Goal: Find specific page/section: Find specific page/section

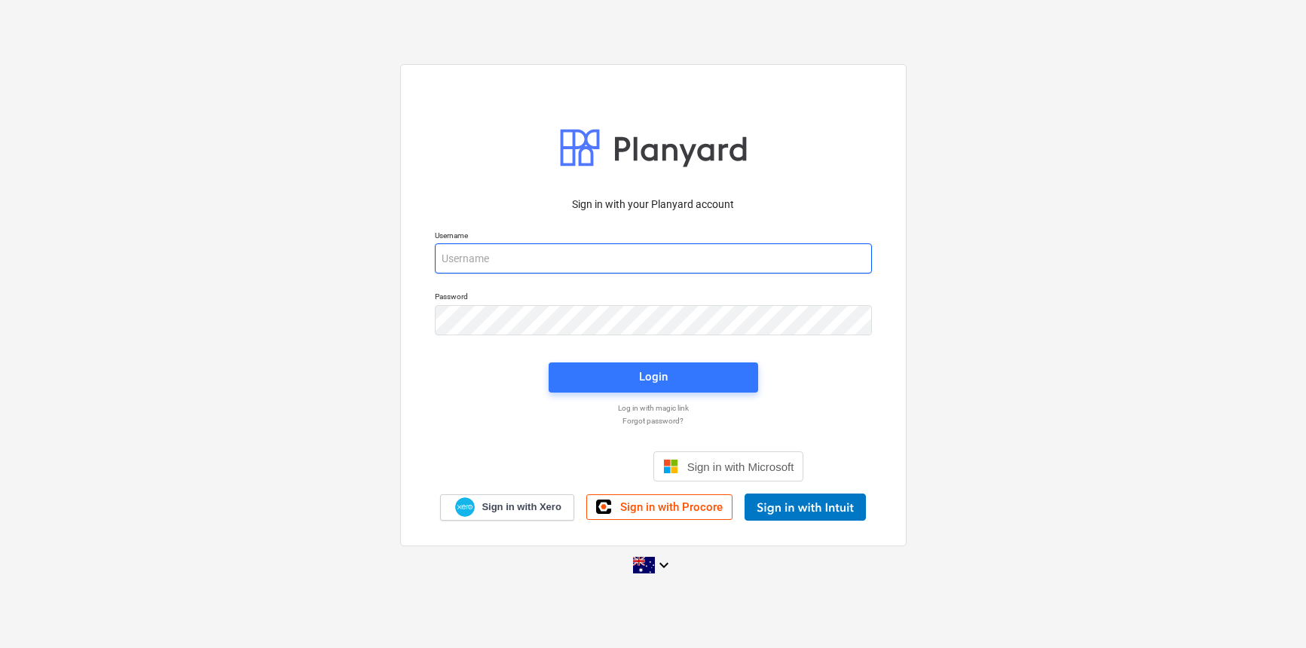
click at [688, 260] on input "email" at bounding box center [653, 258] width 437 height 30
type input "[EMAIL_ADDRESS][DOMAIN_NAME]"
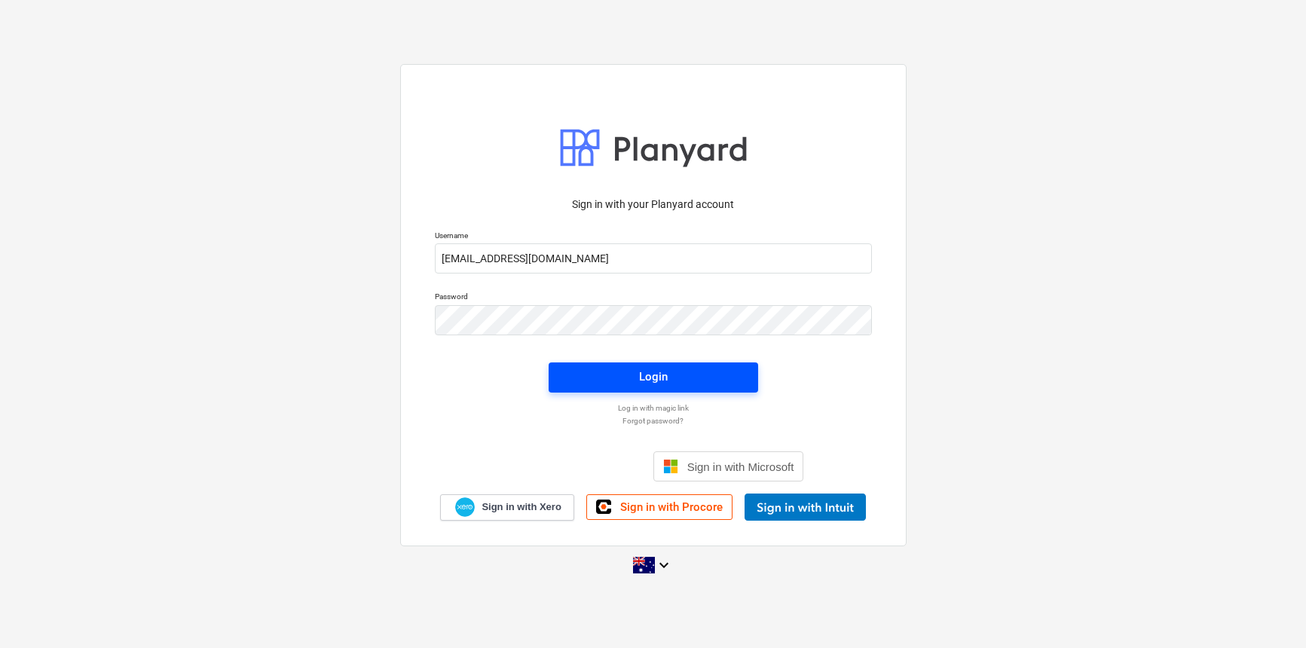
click at [671, 378] on span "Login" at bounding box center [653, 377] width 173 height 20
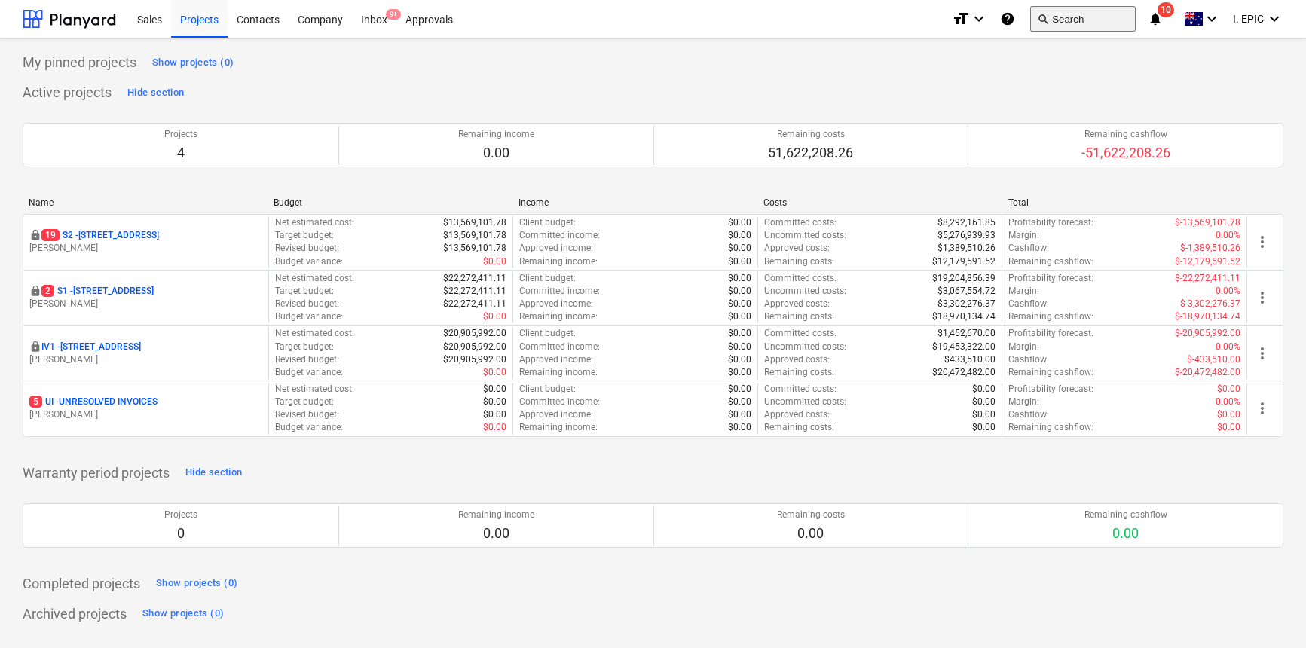
click at [1061, 12] on button "search Search" at bounding box center [1083, 19] width 106 height 26
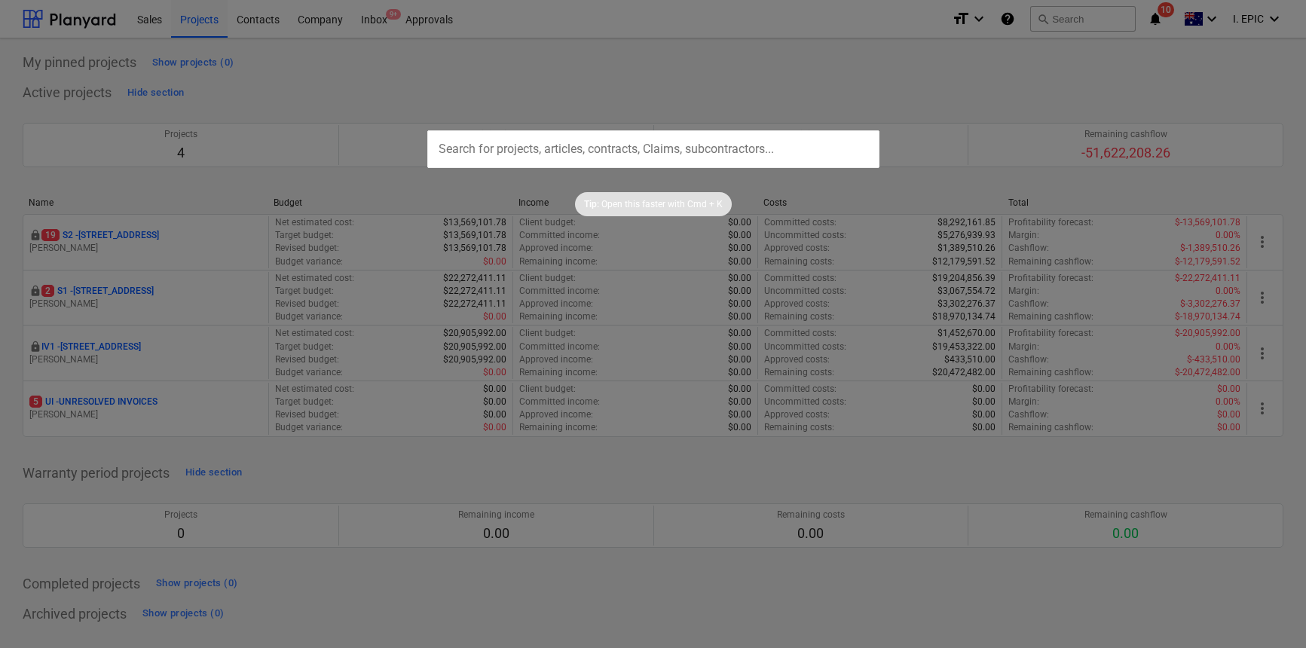
type input "0198911"
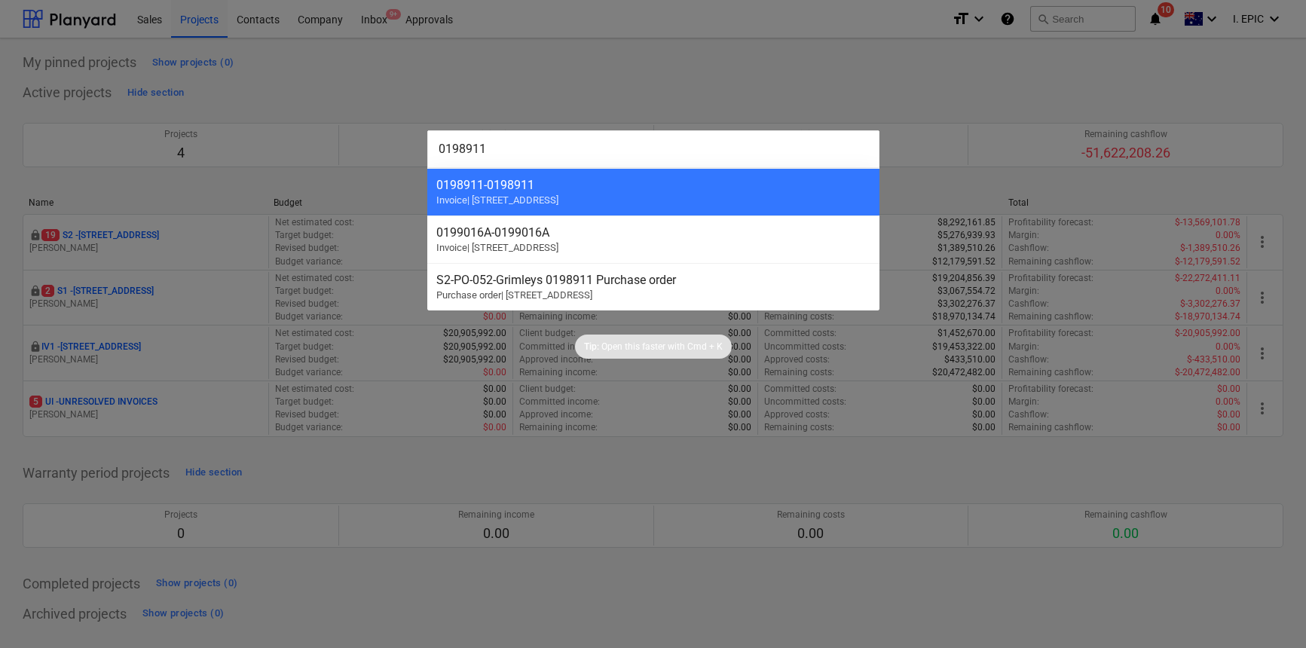
click at [626, 193] on div "0198911 - 0198911 Invoice | [STREET_ADDRESS]" at bounding box center [653, 191] width 452 height 47
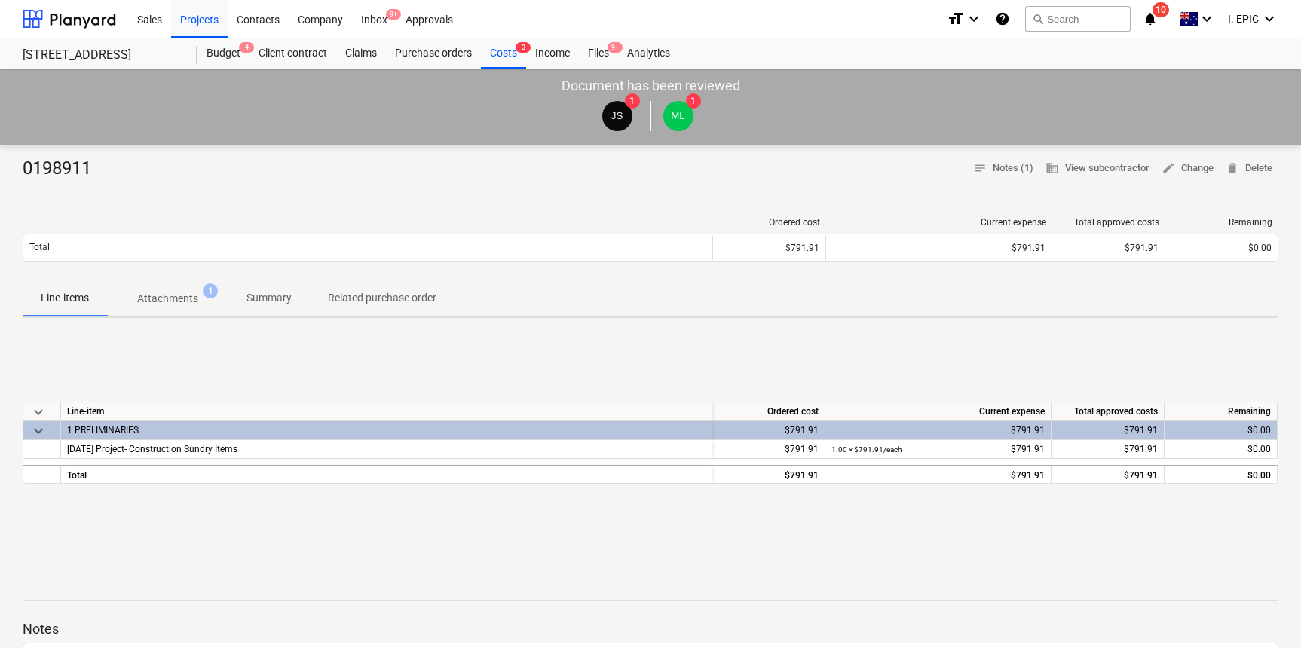
click at [246, 192] on div at bounding box center [651, 187] width 1256 height 12
drag, startPoint x: 19, startPoint y: 170, endPoint x: 115, endPoint y: 173, distance: 95.8
click at [115, 173] on div "0198911 notes Notes (1) business View subcontractor edit Change delete Delete O…" at bounding box center [650, 558] width 1301 height 826
click at [115, 173] on div "0198911 notes Notes (1) business View subcontractor edit Change delete Delete" at bounding box center [651, 169] width 1256 height 24
drag, startPoint x: 143, startPoint y: 183, endPoint x: 18, endPoint y: 165, distance: 126.4
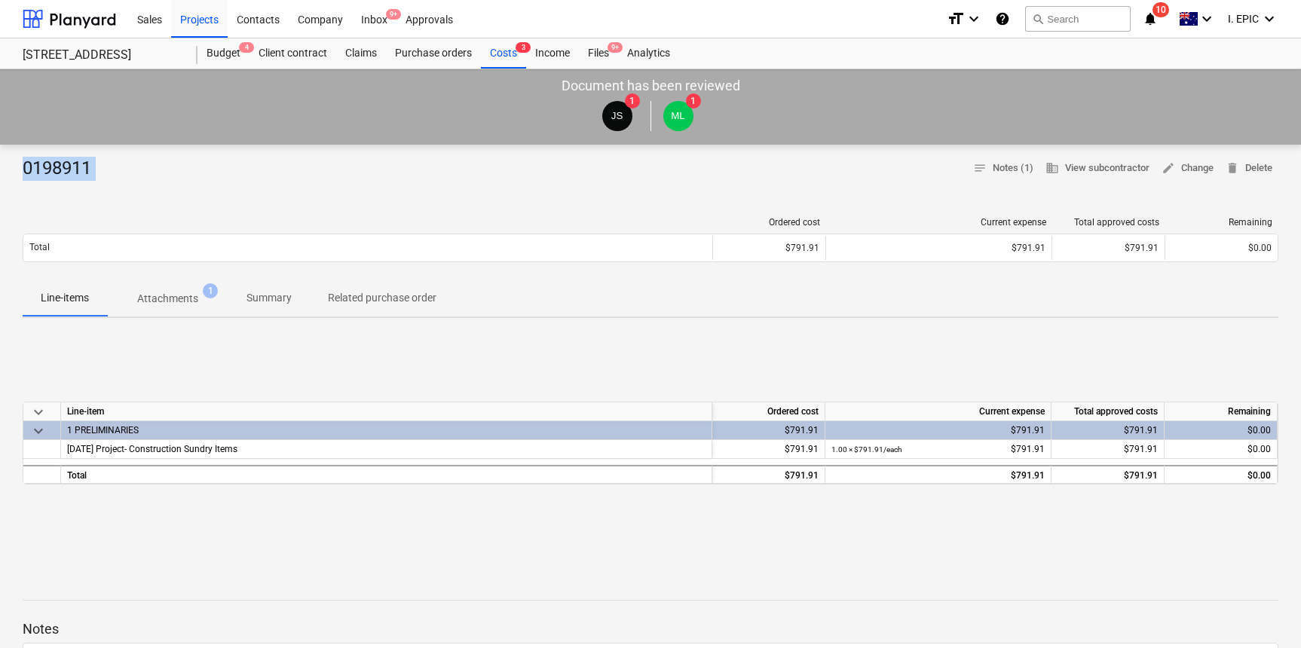
click at [19, 165] on div "0198911 notes Notes (1) business View subcontractor edit Change delete Delete O…" at bounding box center [650, 558] width 1301 height 826
click at [18, 165] on div "0198911 notes Notes (1) business View subcontractor edit Change delete Delete O…" at bounding box center [650, 558] width 1301 height 826
drag, startPoint x: 18, startPoint y: 165, endPoint x: 163, endPoint y: 182, distance: 145.7
click at [163, 182] on div "0198911 notes Notes (1) business View subcontractor edit Change delete Delete O…" at bounding box center [650, 558] width 1301 height 826
click at [163, 182] on div at bounding box center [651, 187] width 1256 height 12
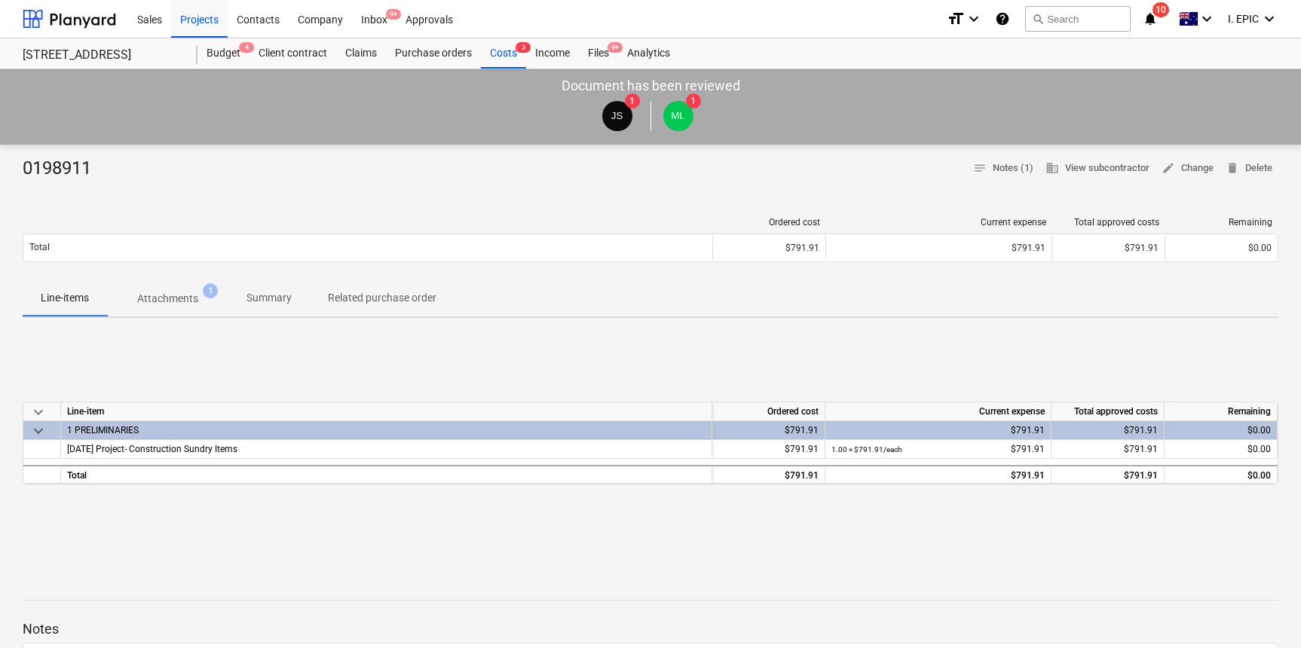
click at [161, 184] on div at bounding box center [651, 187] width 1256 height 12
click at [1089, 17] on button "search Search" at bounding box center [1078, 19] width 106 height 26
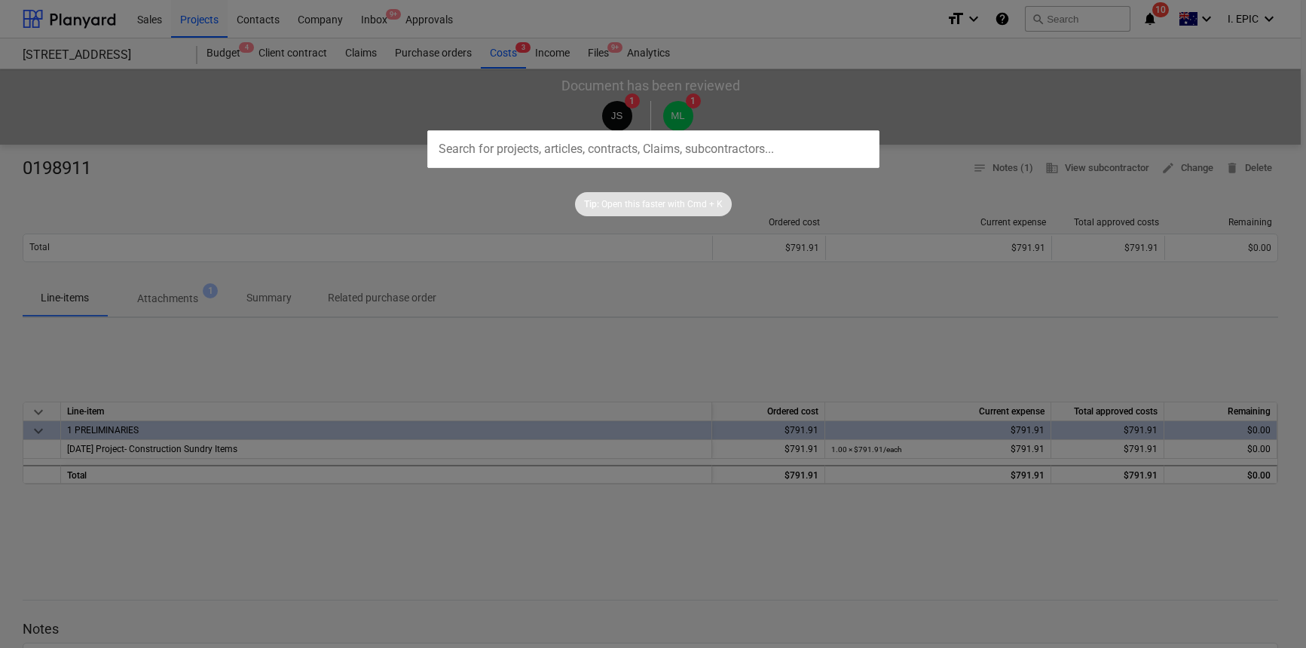
type input "0199034"
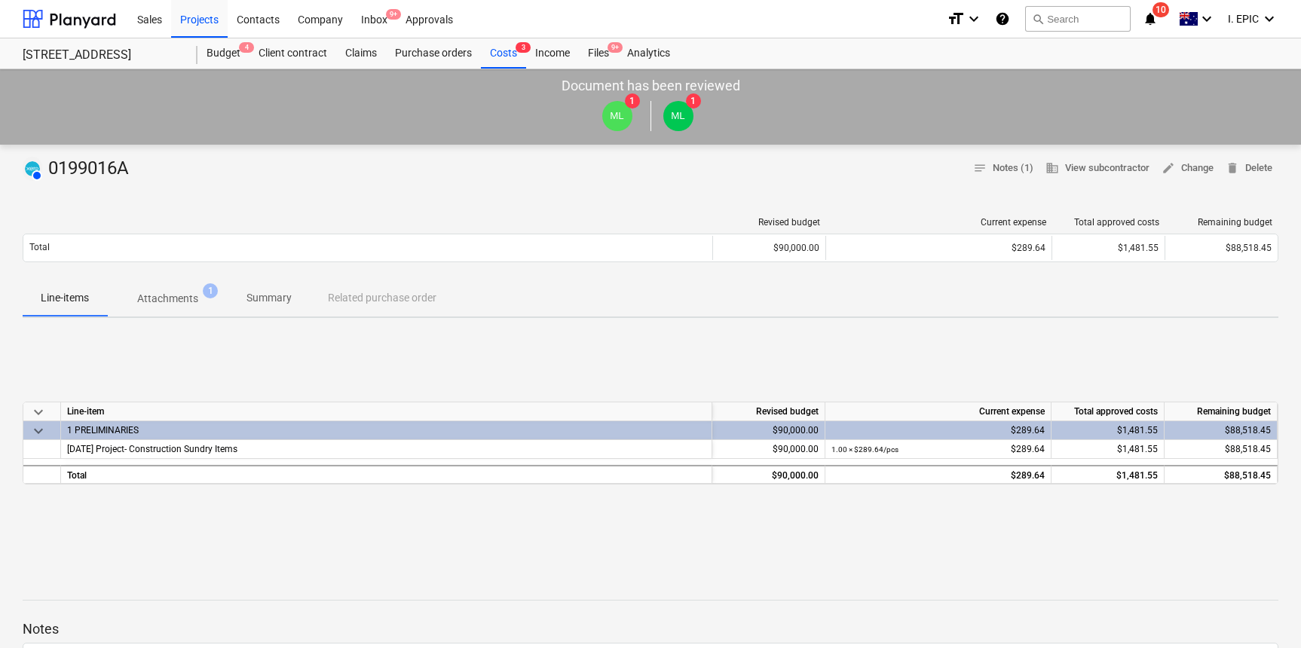
click at [178, 303] on p "Attachments" at bounding box center [167, 299] width 61 height 16
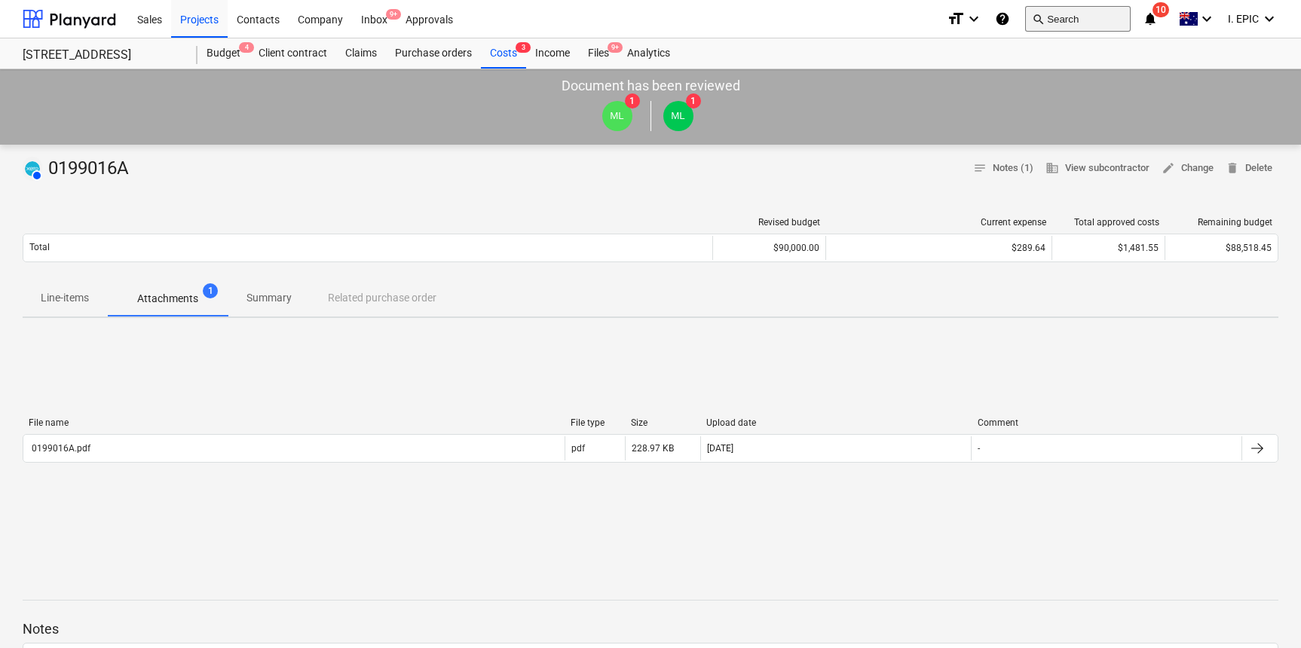
click at [1089, 17] on button "search Search" at bounding box center [1078, 19] width 106 height 26
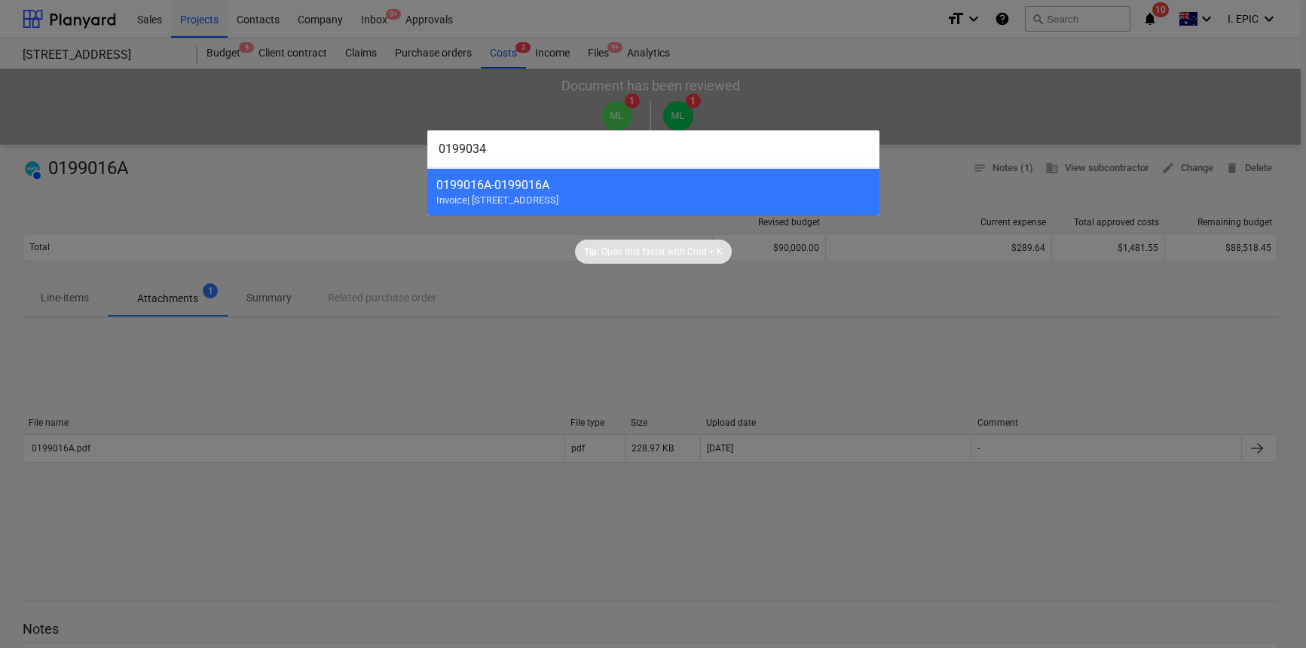
type input "0199034"
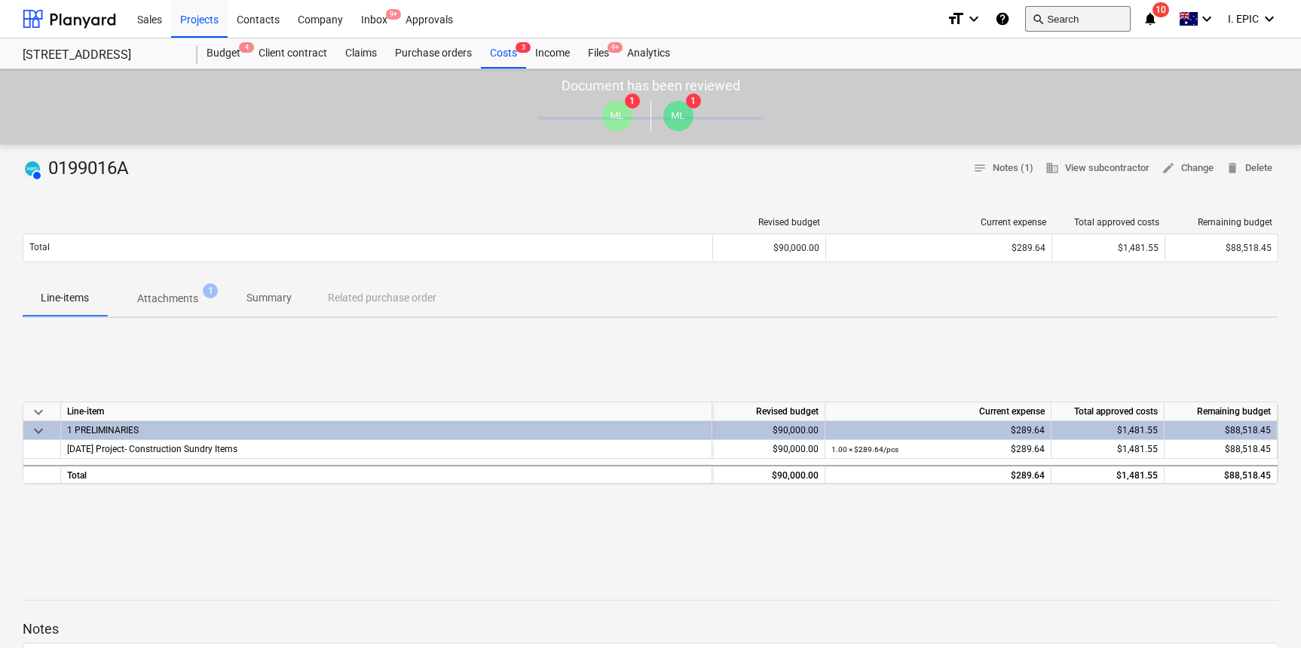
click at [1066, 17] on button "search Search" at bounding box center [1078, 19] width 106 height 26
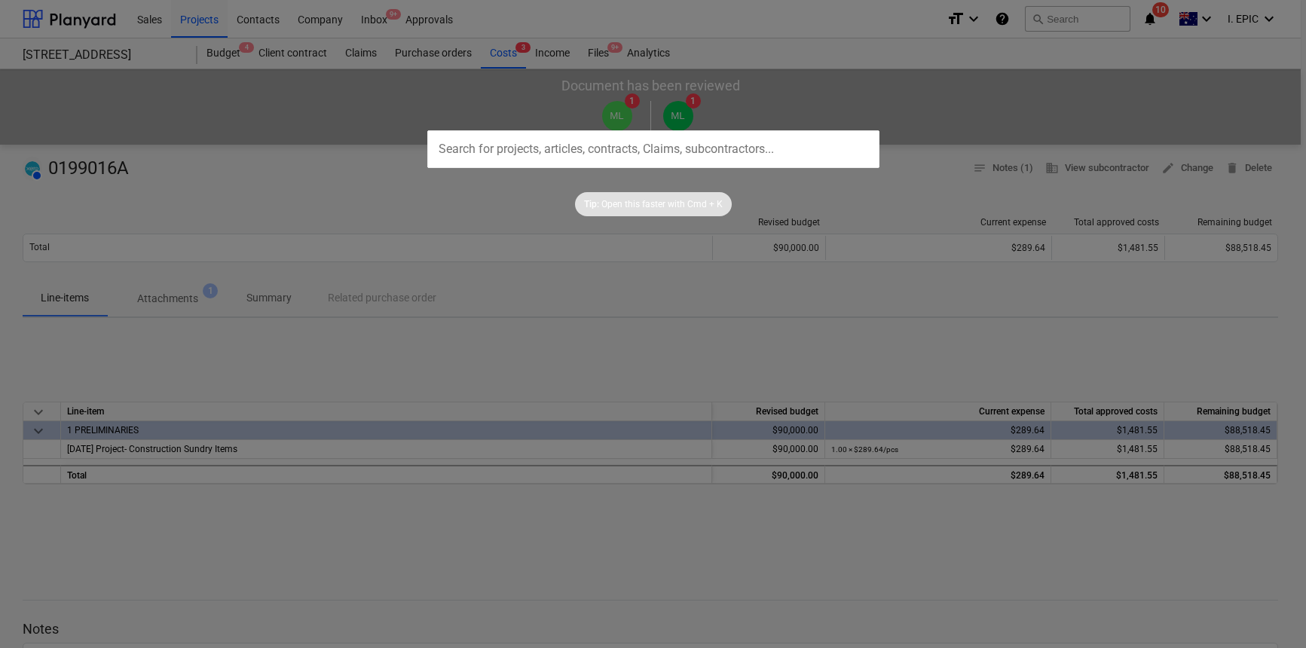
drag, startPoint x: 225, startPoint y: 357, endPoint x: 206, endPoint y: 314, distance: 46.5
click at [225, 357] on div at bounding box center [653, 324] width 1306 height 648
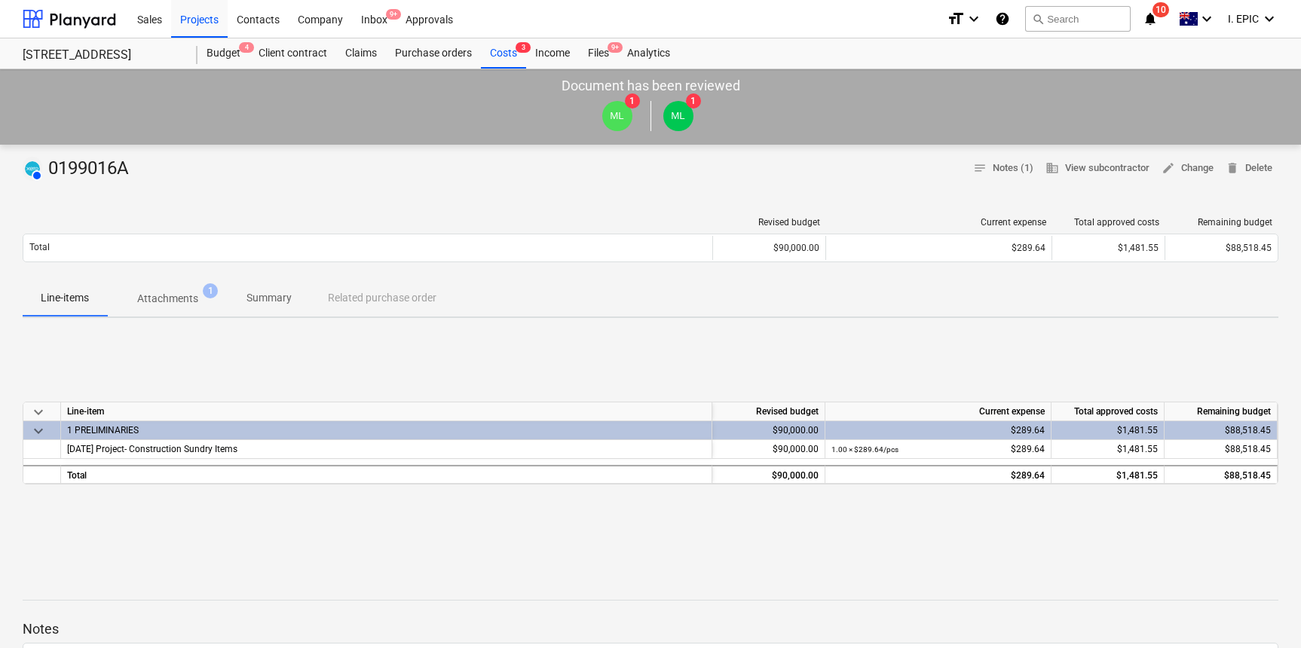
click at [194, 297] on p "Attachments" at bounding box center [167, 299] width 61 height 16
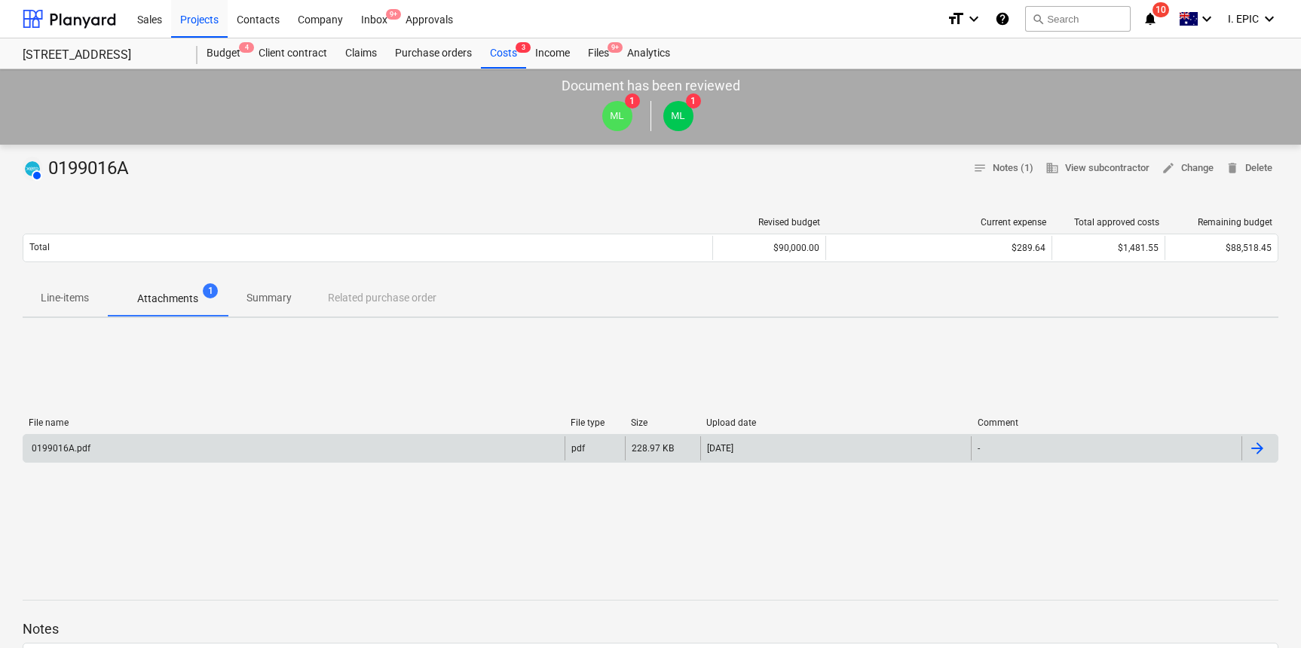
click at [138, 454] on div "0199016A.pdf" at bounding box center [293, 448] width 541 height 24
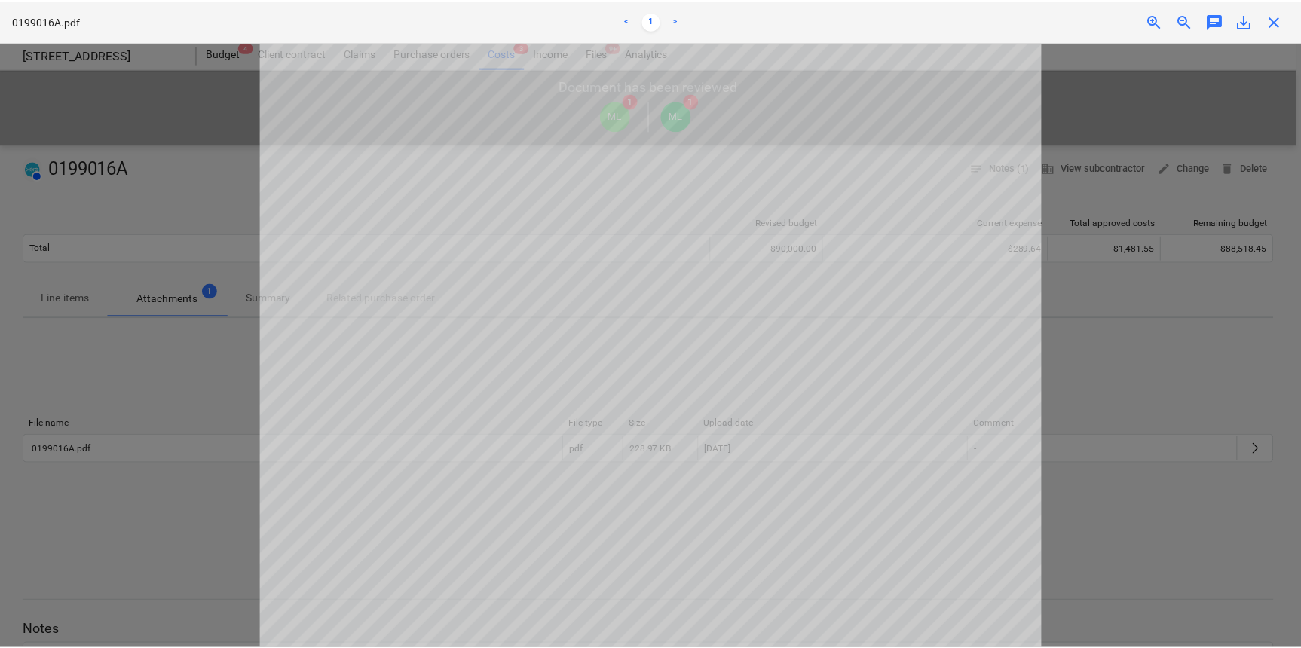
scroll to position [507, 0]
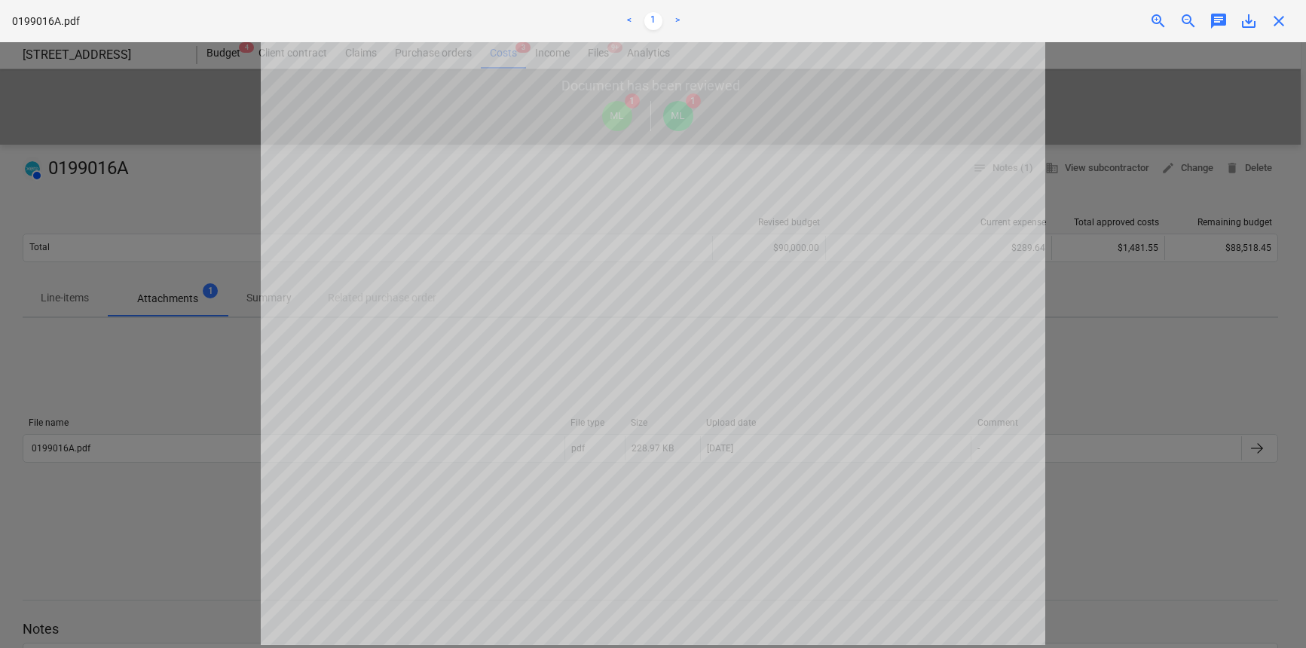
click at [198, 318] on div at bounding box center [653, 345] width 1306 height 606
click at [1162, 90] on div at bounding box center [653, 345] width 1306 height 606
click at [1272, 20] on span "close" at bounding box center [1279, 21] width 18 height 18
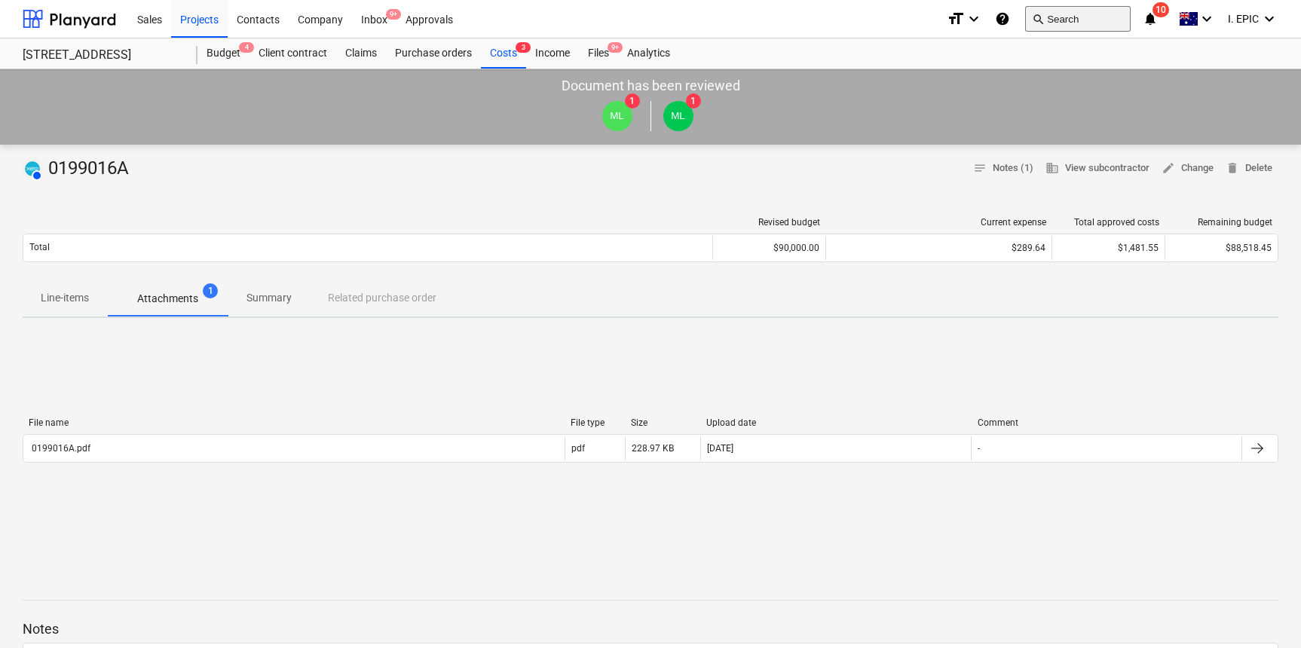
click at [1086, 19] on button "search Search" at bounding box center [1078, 19] width 106 height 26
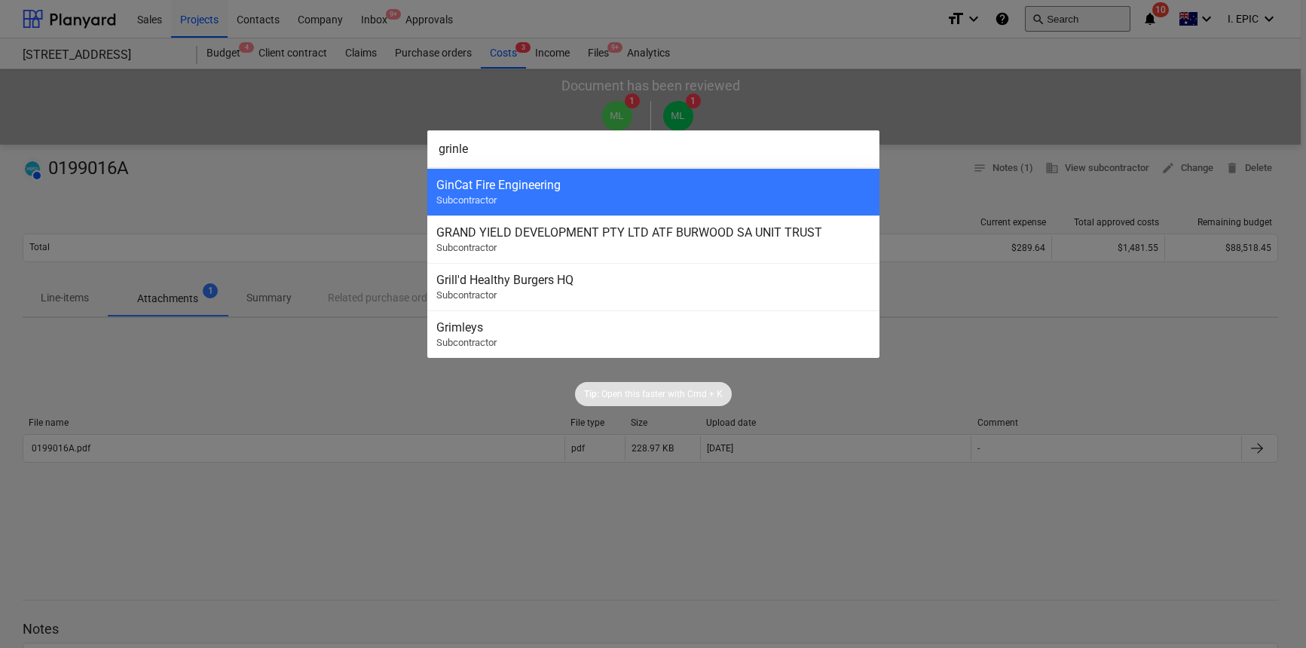
type input "[PERSON_NAME]"
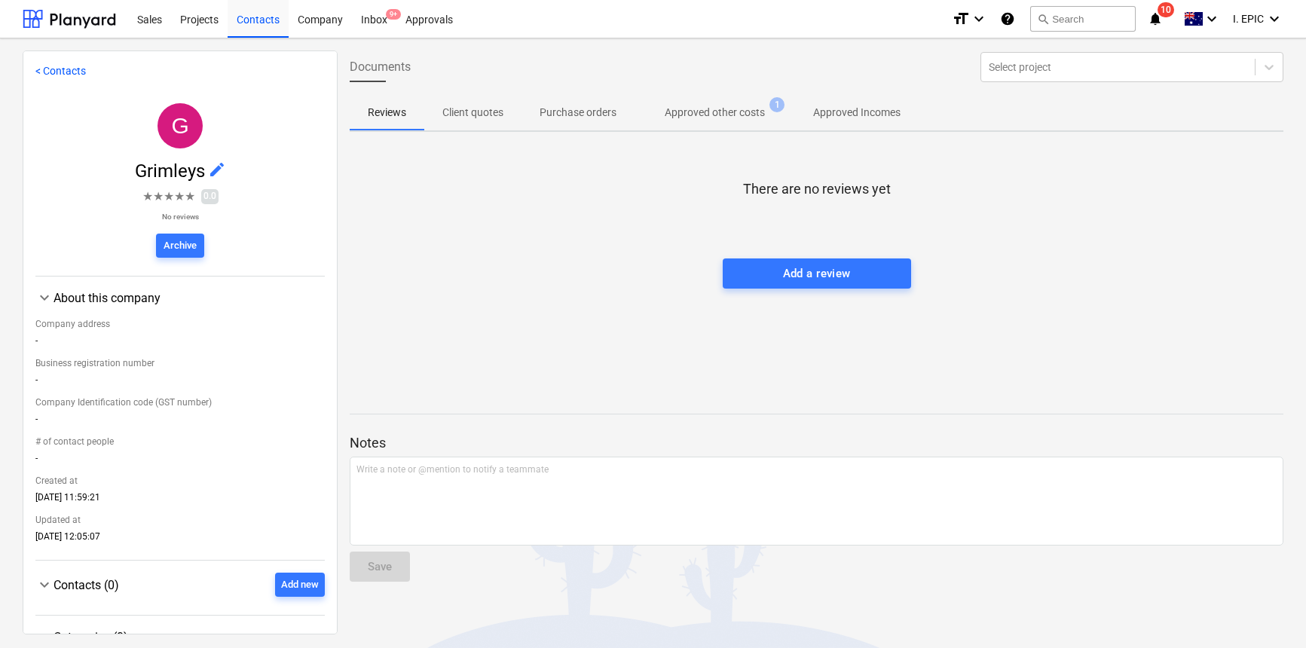
click at [741, 101] on span "Approved other costs 1" at bounding box center [715, 112] width 161 height 27
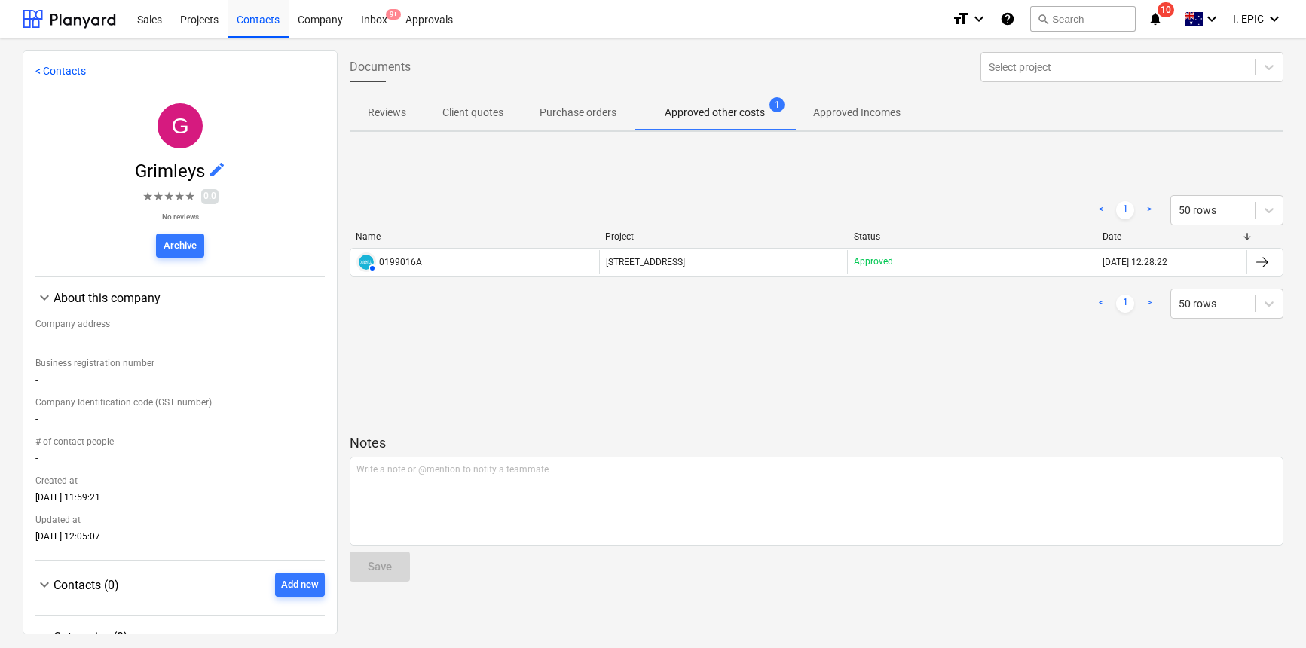
click at [658, 370] on div "Documents Select project Reviews Client quotes Purchase orders Approved other c…" at bounding box center [817, 342] width 958 height 583
click at [1079, 23] on button "search Search" at bounding box center [1083, 19] width 106 height 26
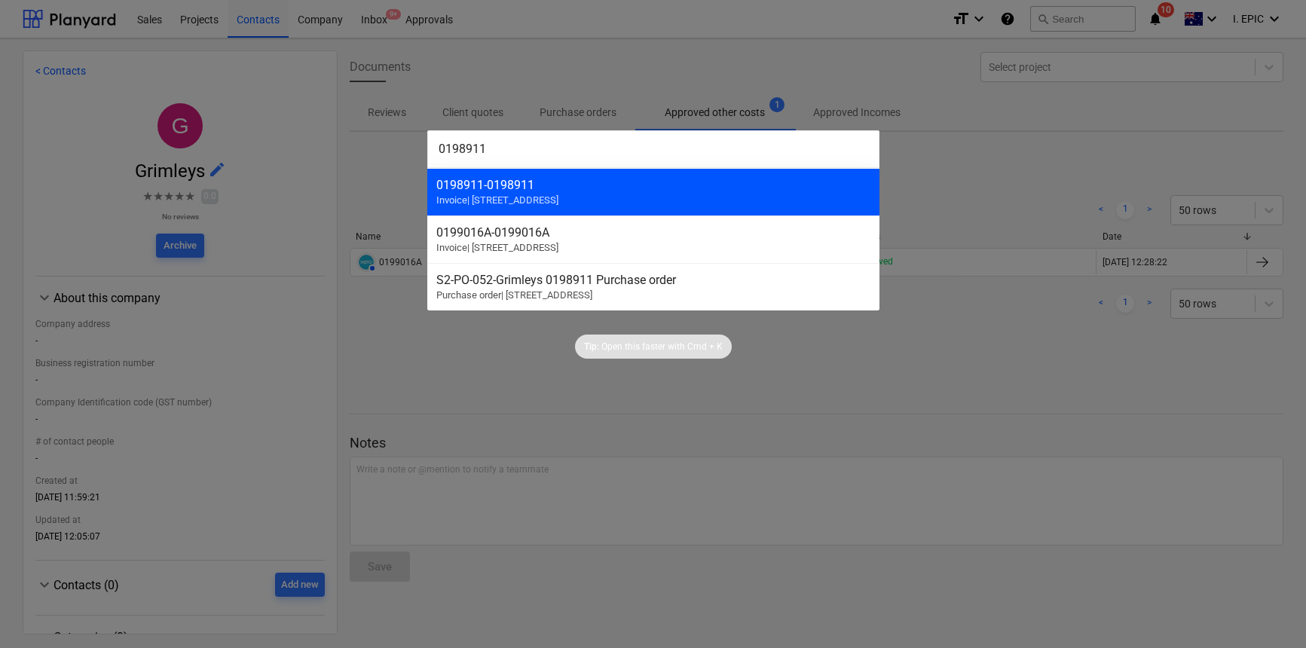
type input "0198911"
click at [633, 186] on div "0198911 - 0198911" at bounding box center [653, 185] width 434 height 14
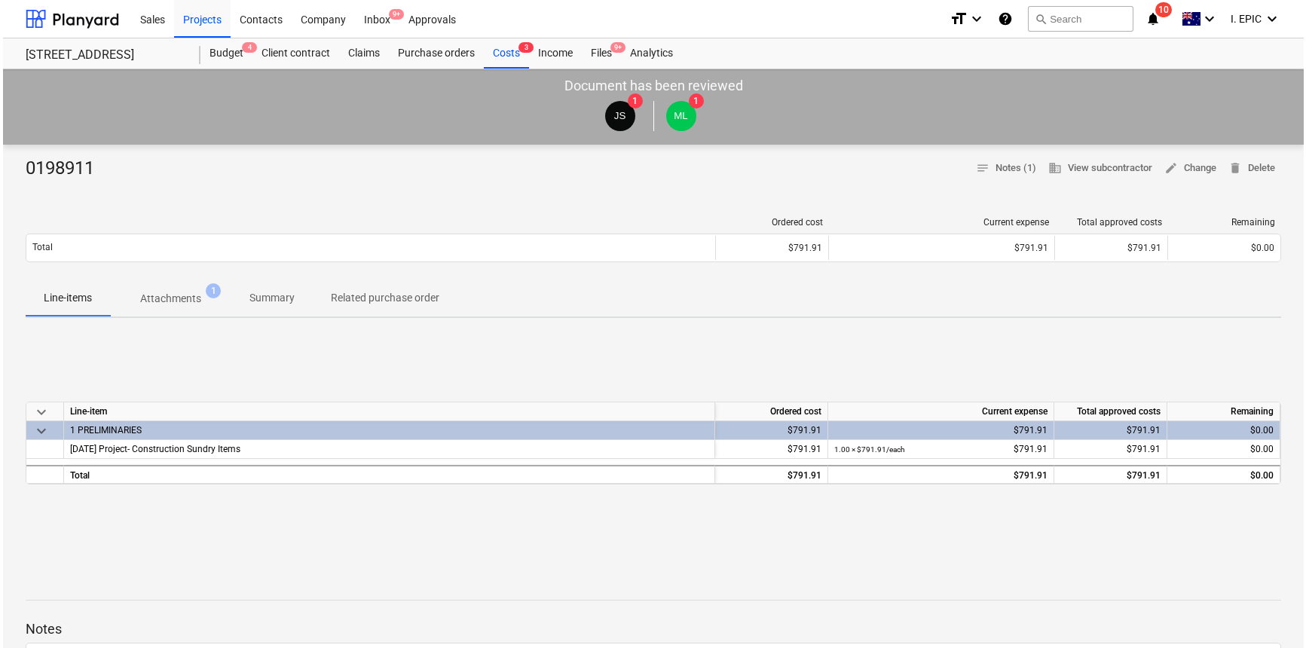
scroll to position [125, 0]
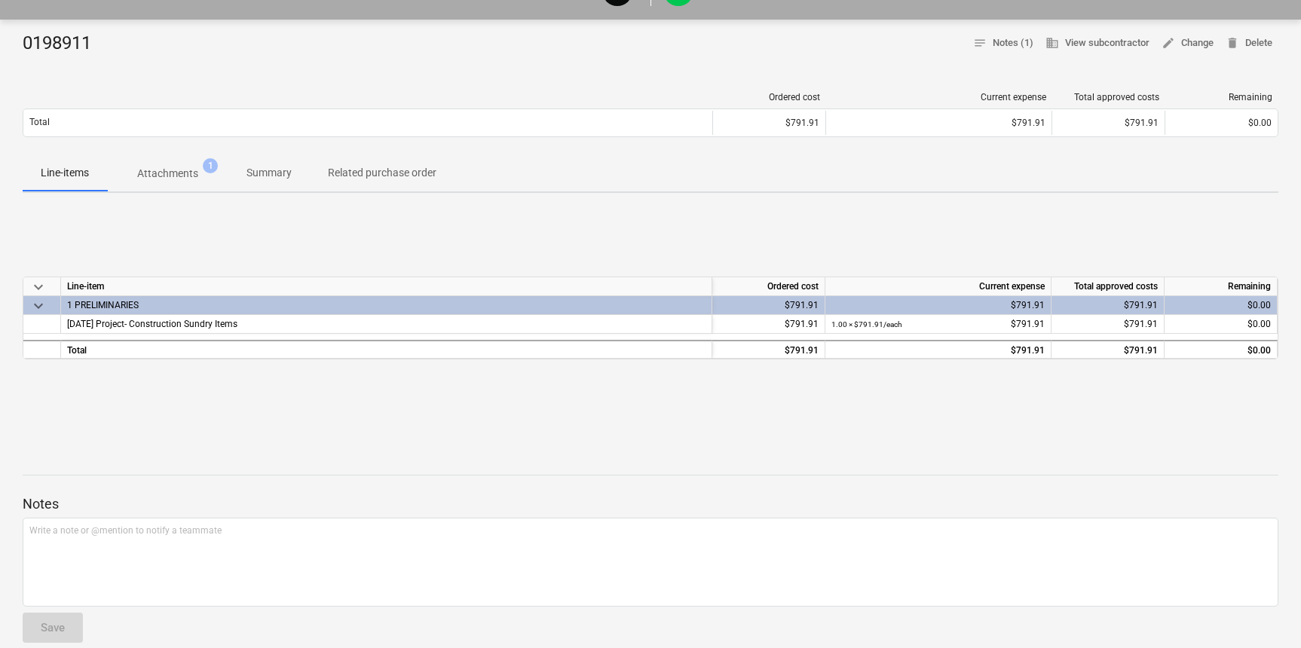
click at [265, 167] on p "Summary" at bounding box center [268, 173] width 45 height 16
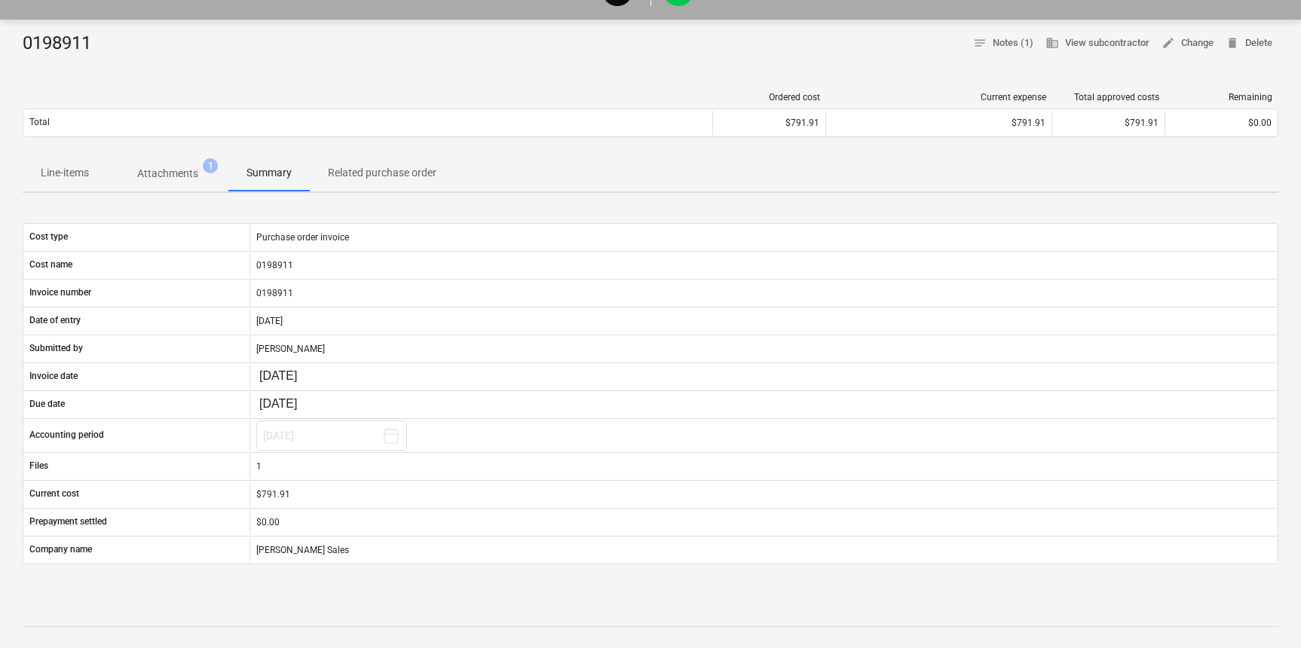
click at [173, 167] on p "Attachments" at bounding box center [167, 174] width 61 height 16
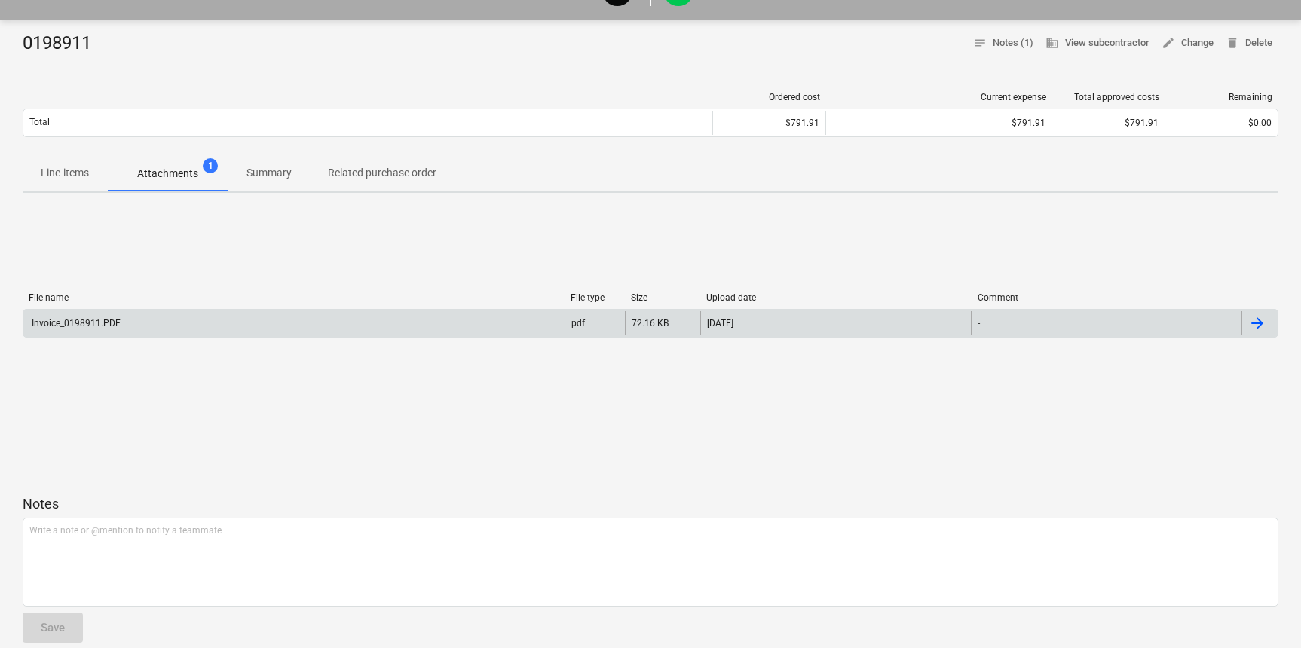
click at [543, 321] on div "Invoice_0198911.PDF" at bounding box center [293, 323] width 541 height 24
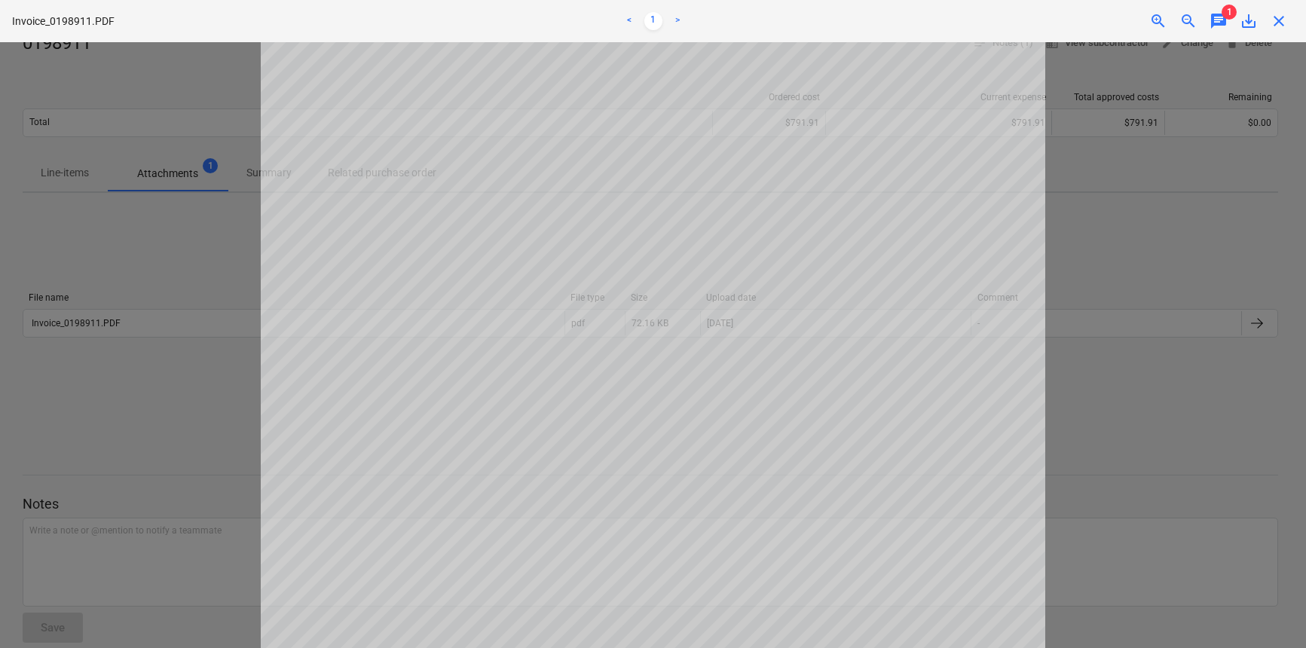
drag, startPoint x: 194, startPoint y: 230, endPoint x: 219, endPoint y: 272, distance: 48.6
click at [194, 231] on div at bounding box center [653, 345] width 1306 height 606
click at [235, 269] on div at bounding box center [653, 345] width 1306 height 606
click at [1094, 280] on div at bounding box center [653, 345] width 1306 height 606
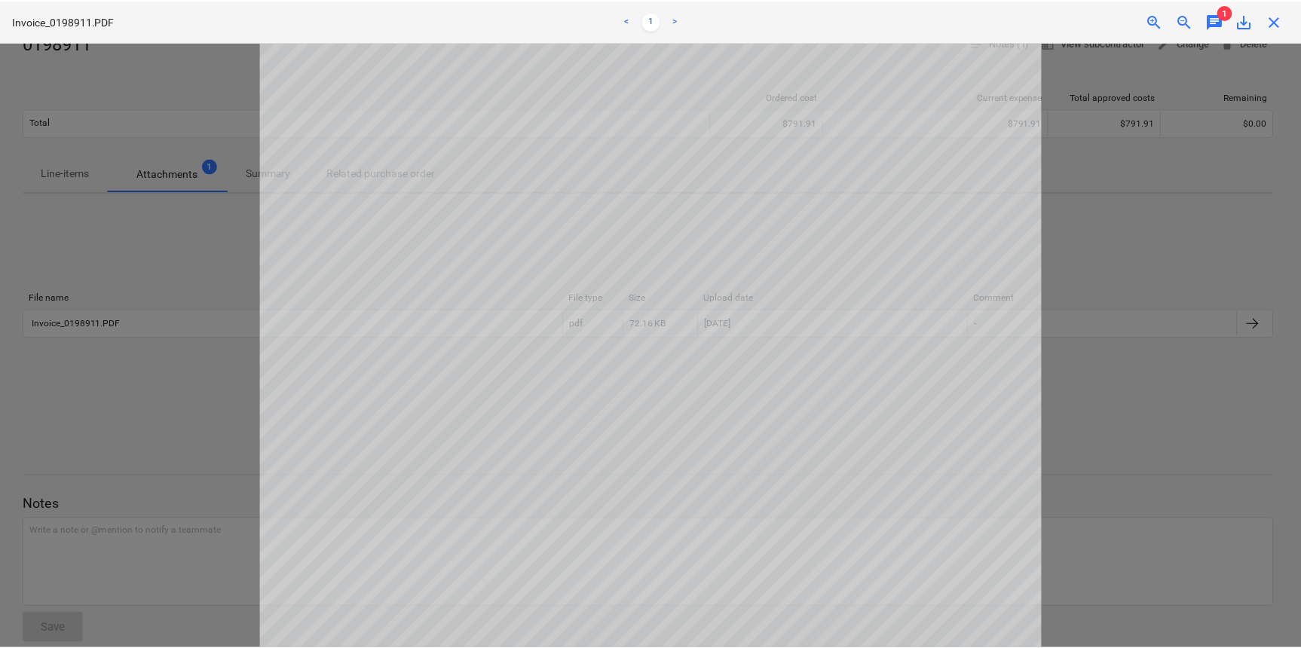
scroll to position [1, 0]
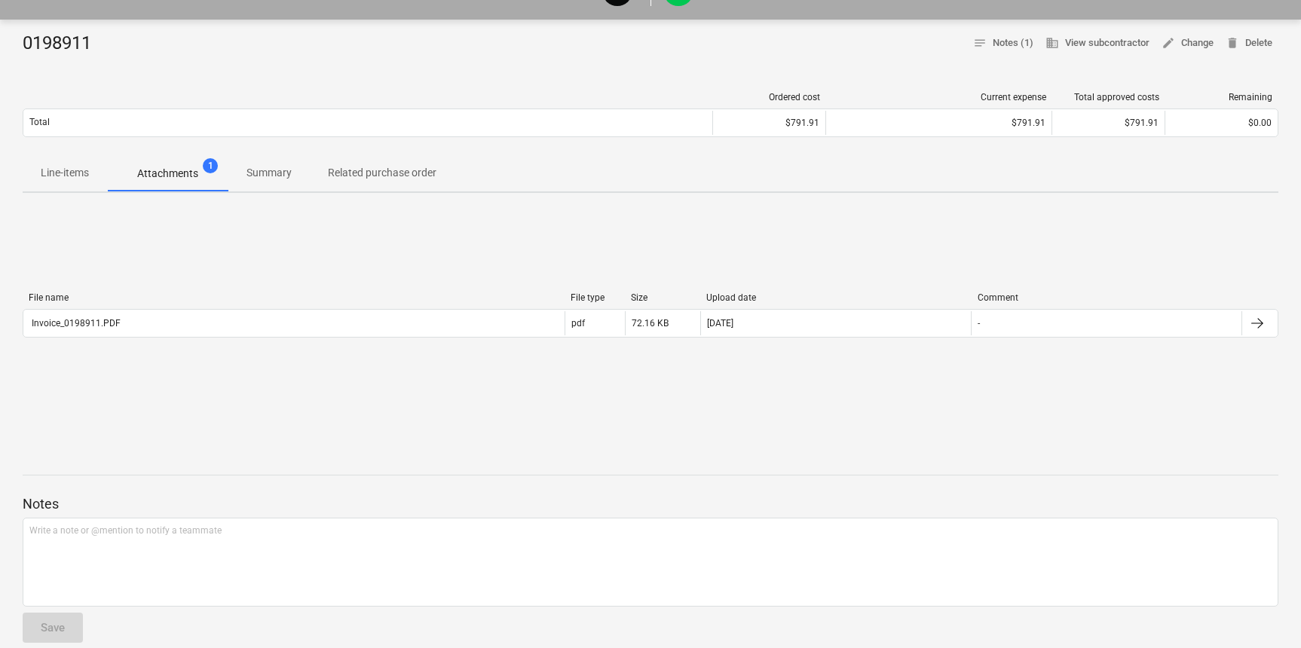
click at [277, 176] on p "Summary" at bounding box center [268, 173] width 45 height 16
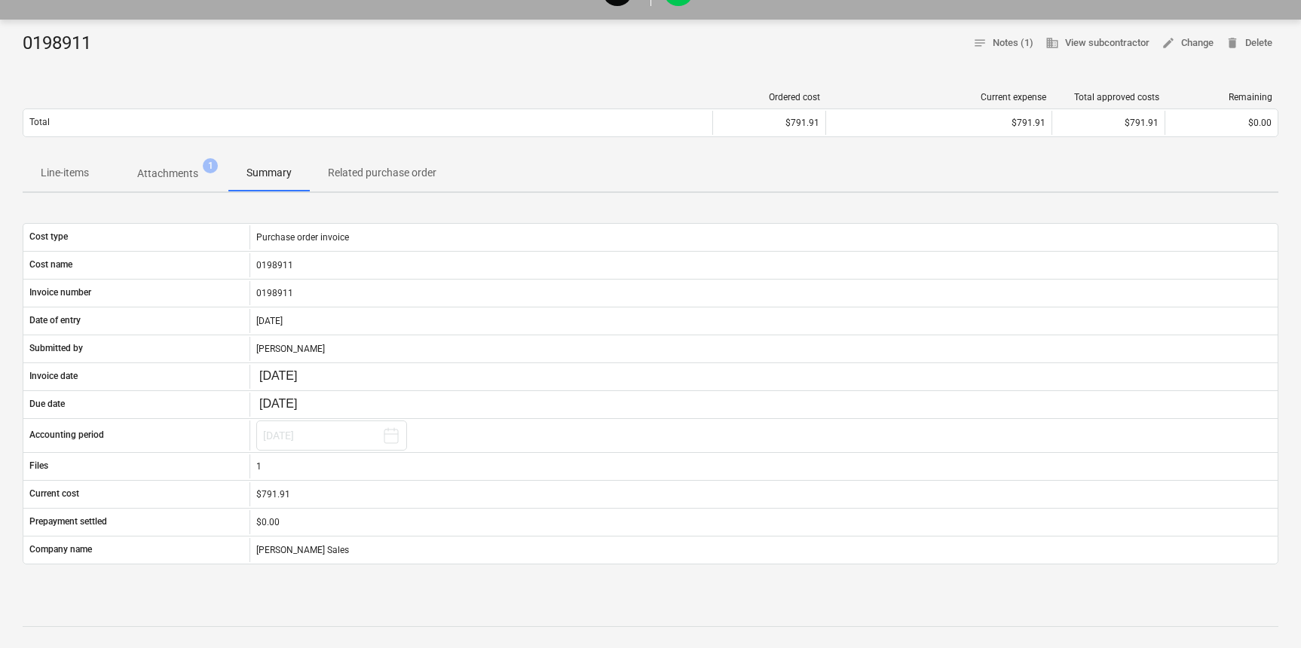
click at [357, 174] on p "Related purchase order" at bounding box center [382, 173] width 109 height 16
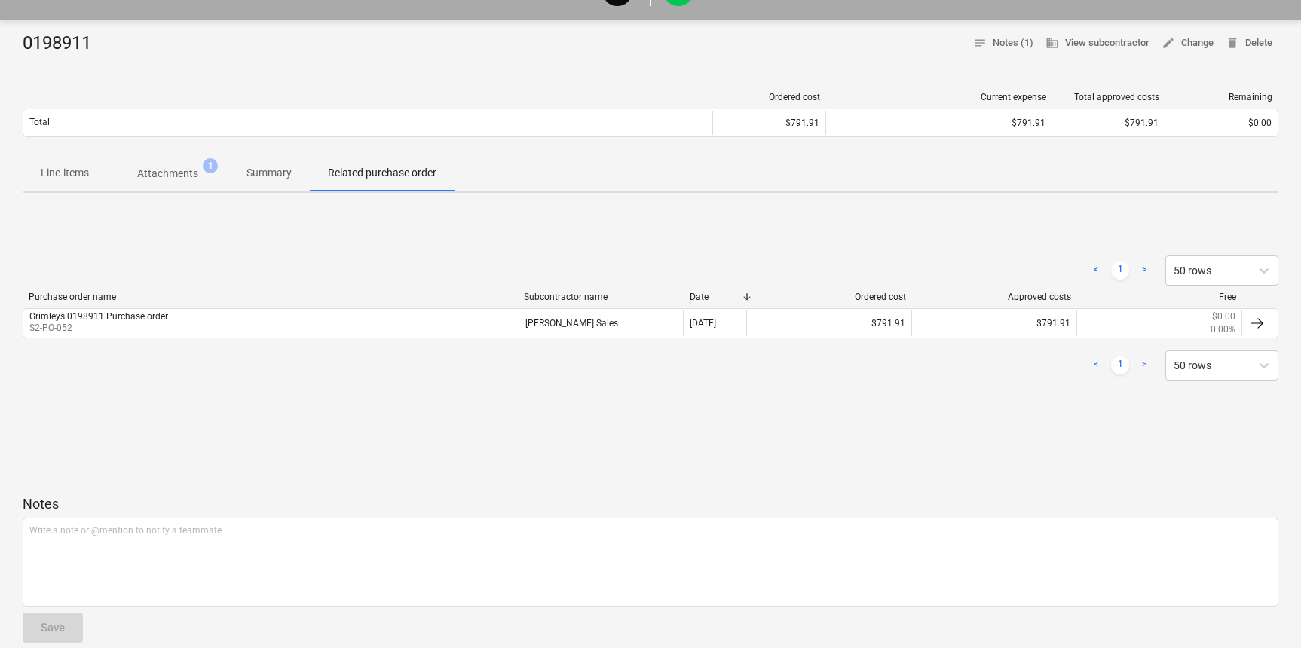
click at [76, 173] on p "Line-items" at bounding box center [65, 173] width 48 height 16
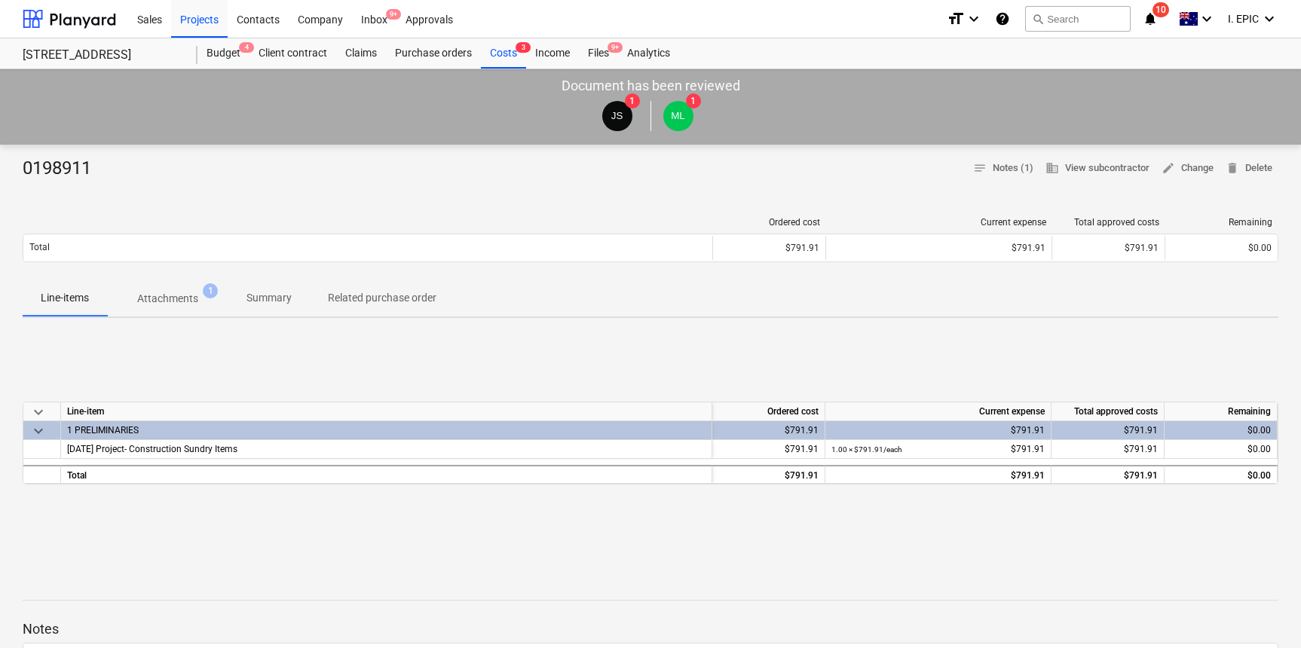
click at [480, 199] on div "0198911 notes Notes (1) business View subcontractor edit Change delete Delete O…" at bounding box center [650, 558] width 1301 height 826
click at [1043, 23] on span "search" at bounding box center [1038, 19] width 12 height 12
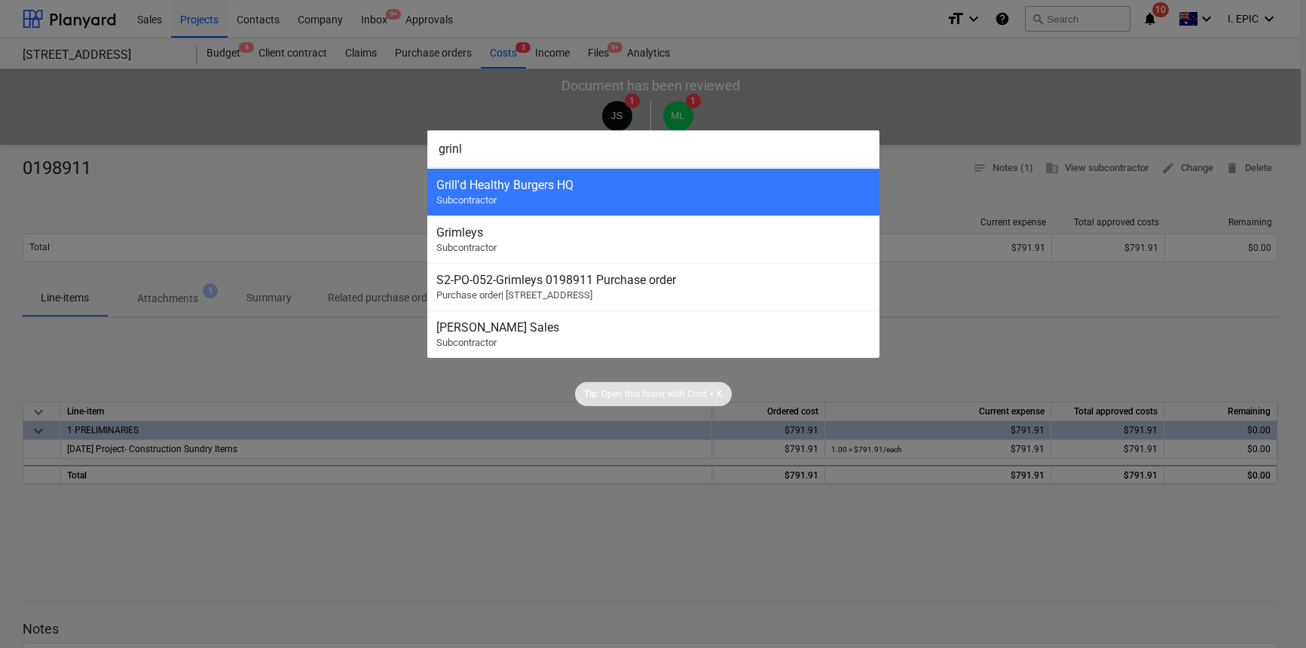
type input "grinl"
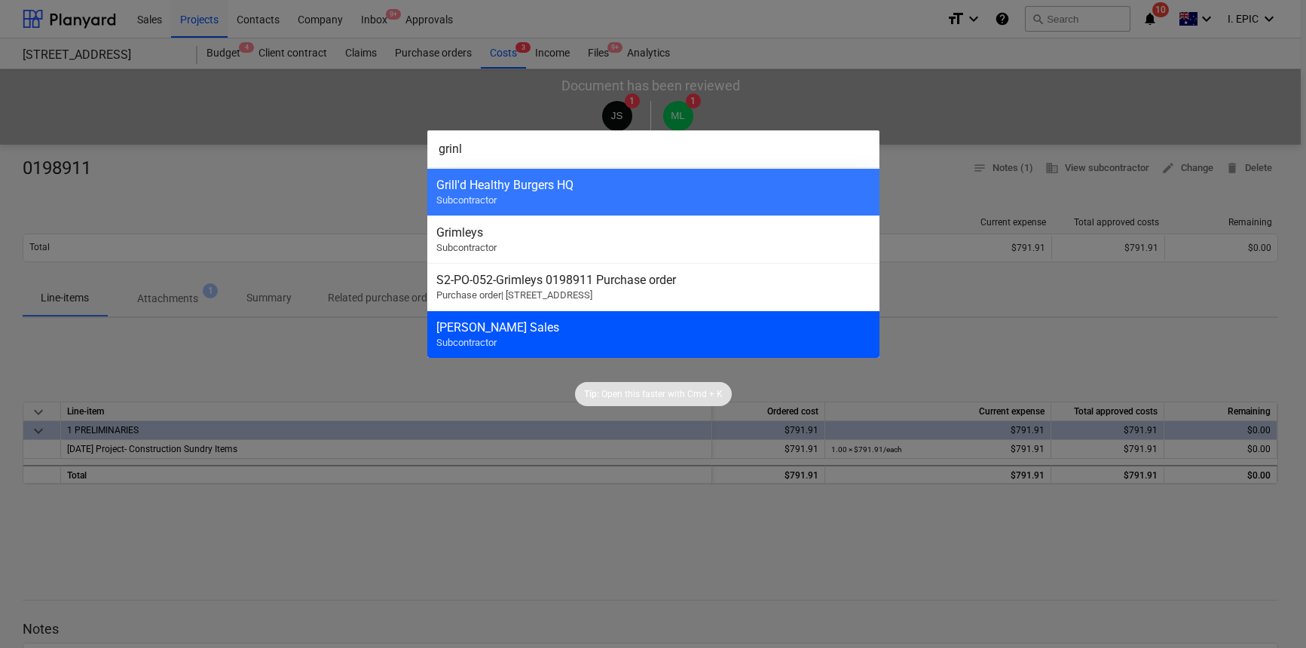
click at [622, 338] on div "[PERSON_NAME] Sales Subcontractor" at bounding box center [653, 334] width 452 height 47
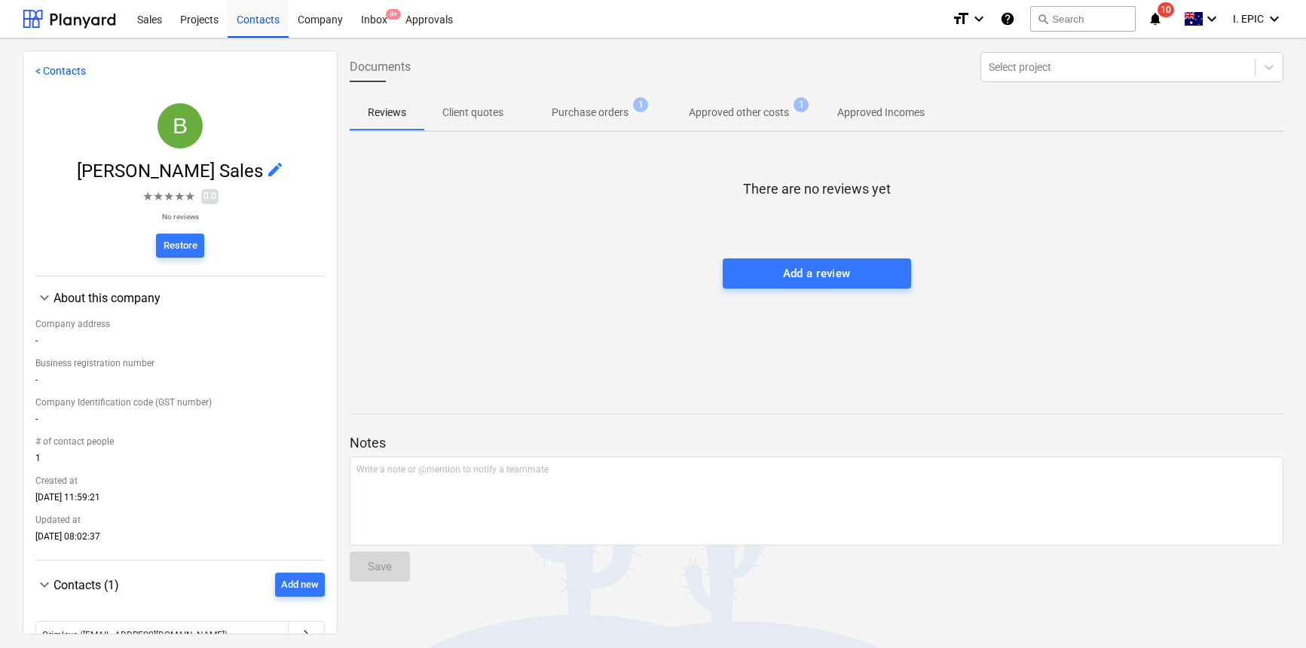
click at [757, 113] on p "Approved other costs" at bounding box center [739, 113] width 100 height 16
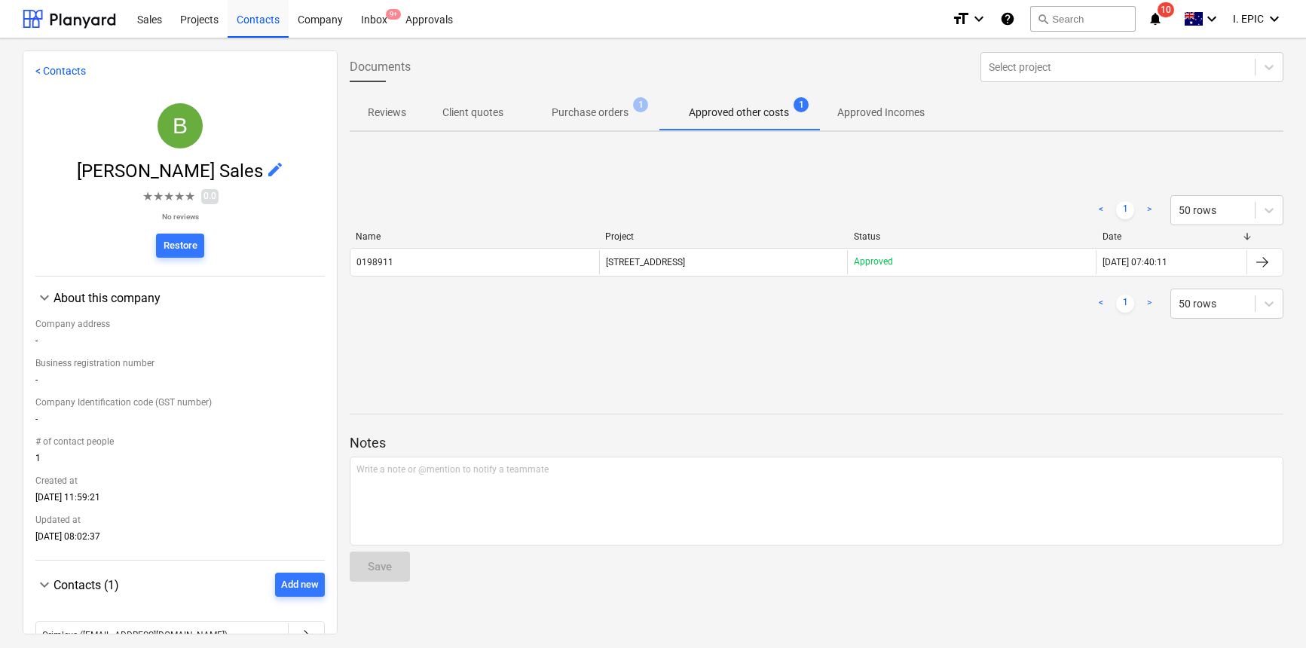
click at [628, 105] on p "Purchase orders" at bounding box center [590, 113] width 77 height 16
click at [623, 115] on p "Purchase orders" at bounding box center [590, 113] width 77 height 16
click at [780, 119] on p "Approved other costs" at bounding box center [739, 113] width 100 height 16
